Goal: Transaction & Acquisition: Book appointment/travel/reservation

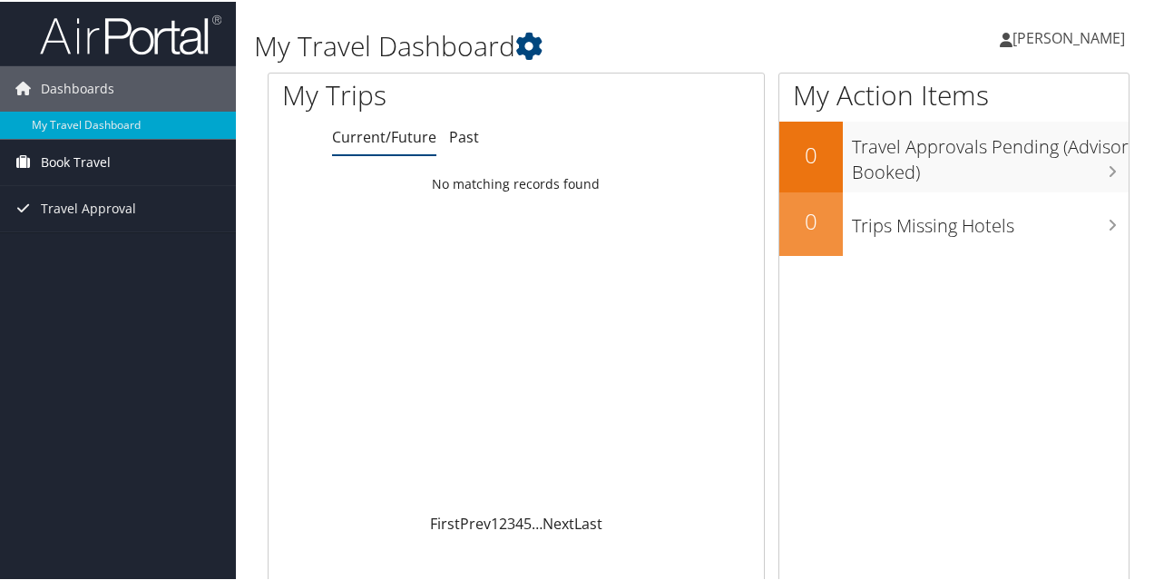
click at [171, 161] on link "Book Travel" at bounding box center [118, 160] width 236 height 45
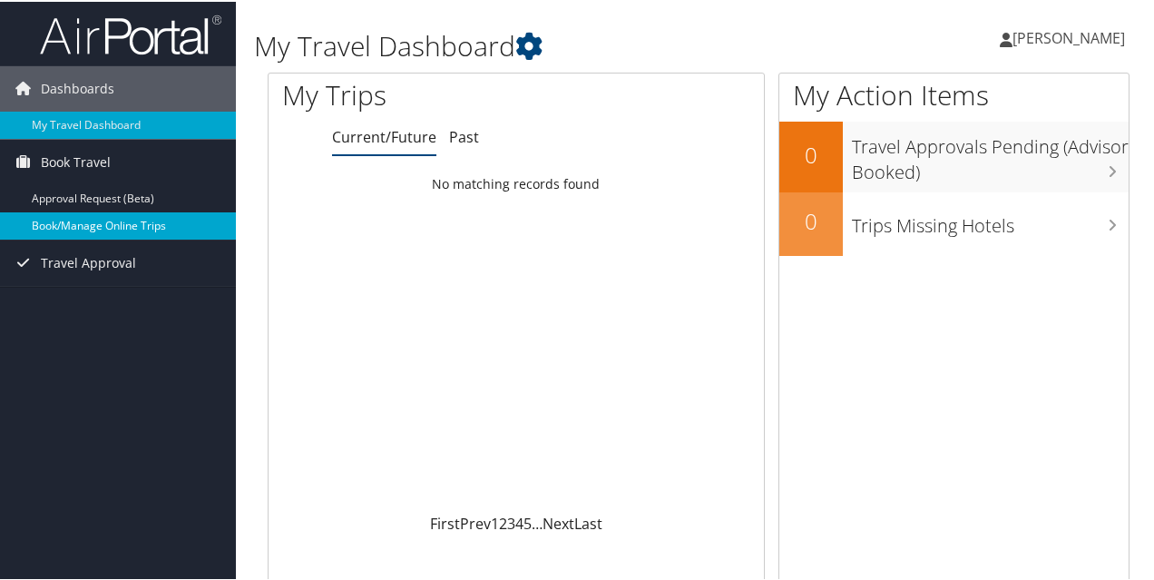
click at [113, 222] on link "Book/Manage Online Trips" at bounding box center [118, 224] width 236 height 27
